Goal: Navigation & Orientation: Find specific page/section

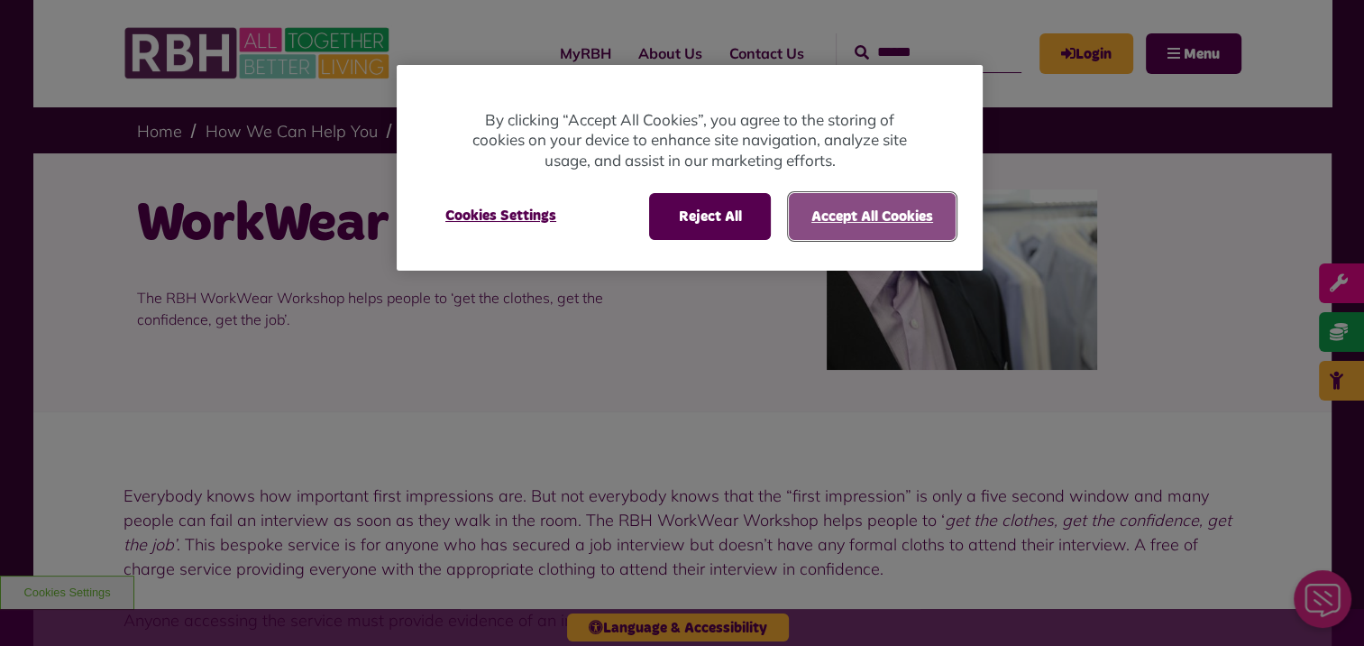
click at [847, 222] on button "Accept All Cookies" at bounding box center [872, 216] width 167 height 47
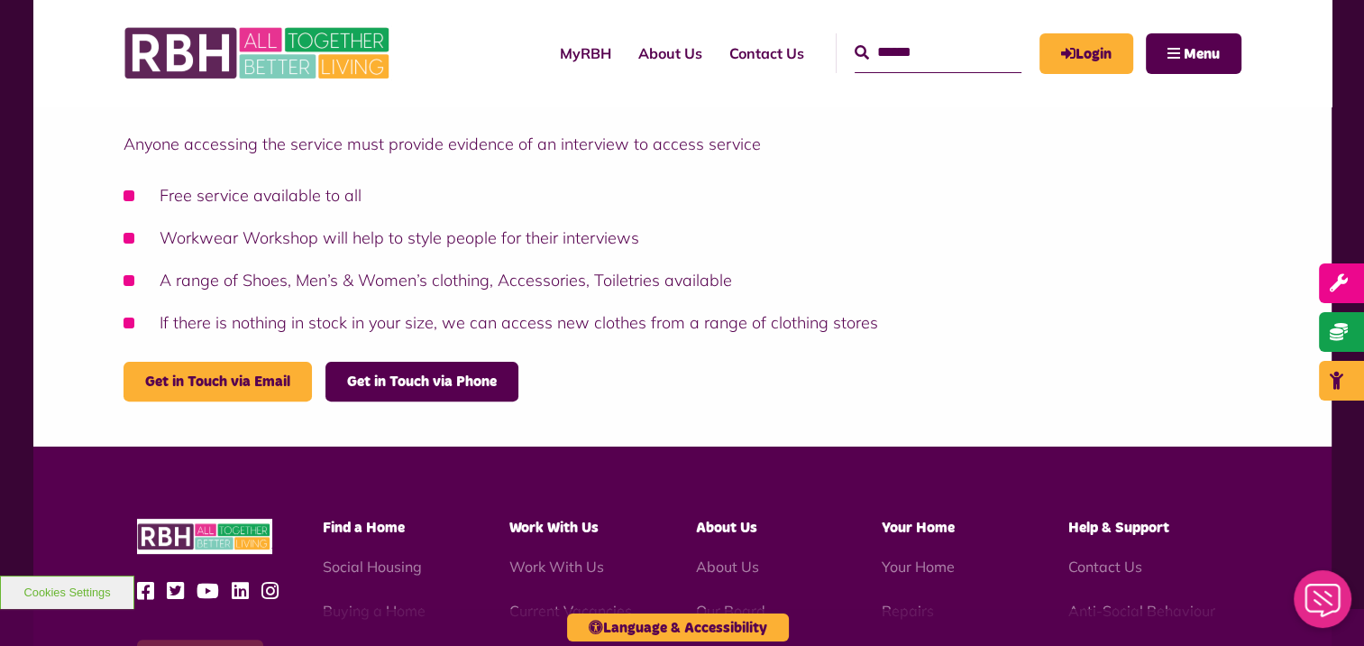
scroll to position [631, 0]
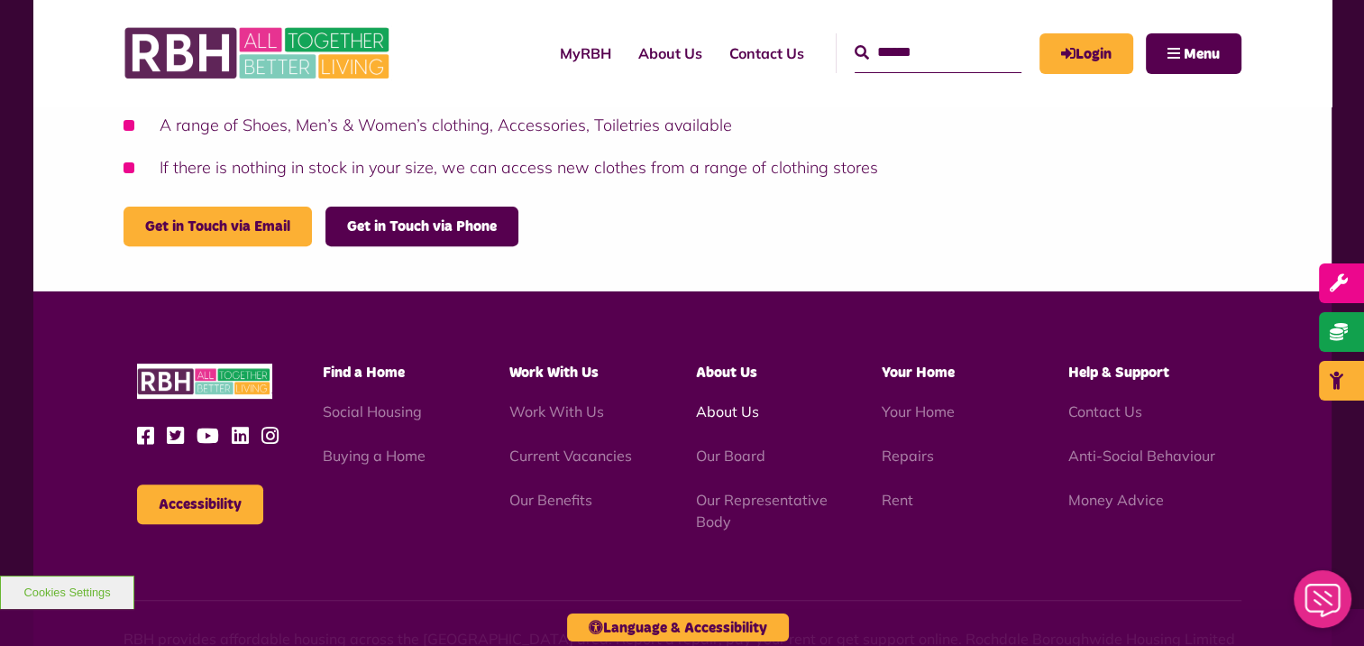
click at [745, 414] on link "About Us" at bounding box center [726, 411] width 63 height 18
